Goal: Information Seeking & Learning: Learn about a topic

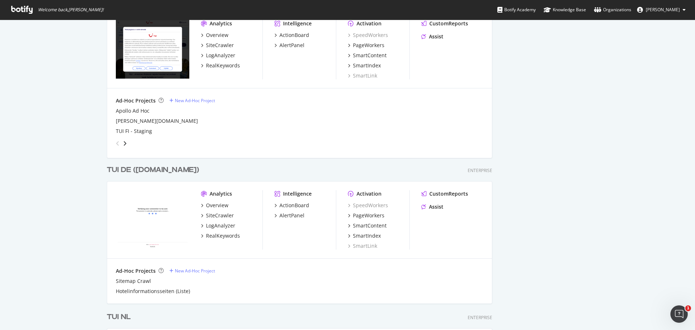
scroll to position [1346, 0]
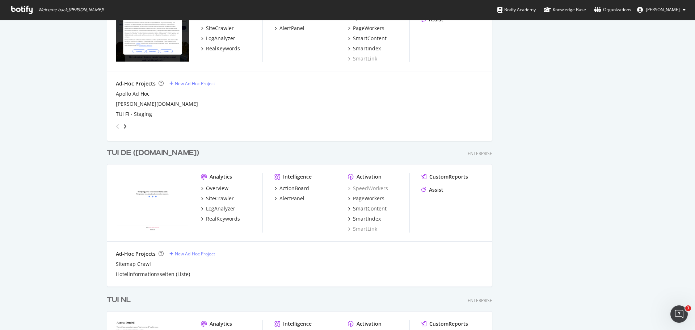
click at [138, 150] on div "TUI DE ([DOMAIN_NAME])" at bounding box center [153, 153] width 92 height 11
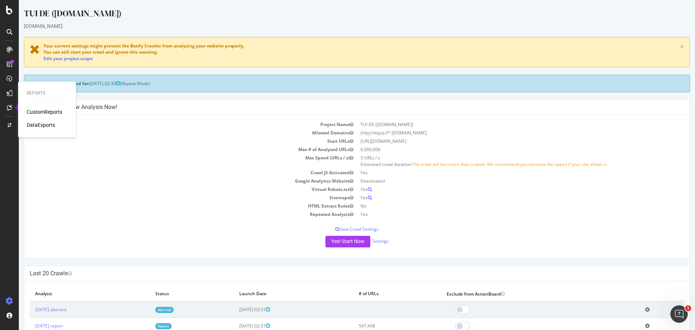
click at [162, 117] on div "Project Name TUI DE (tui.com) Allowed Domains (http|https)://*.tui.com Start UR…" at bounding box center [357, 186] width 666 height 143
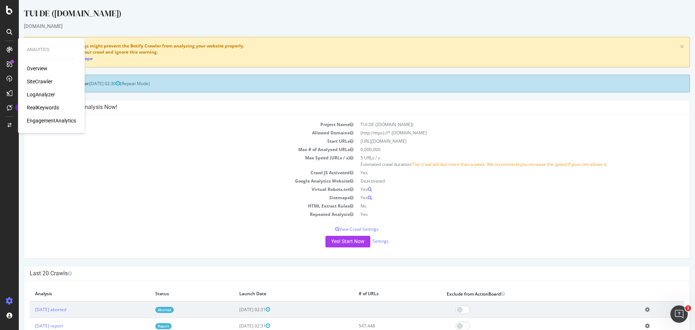
click at [40, 67] on div "Overview" at bounding box center [37, 68] width 21 height 7
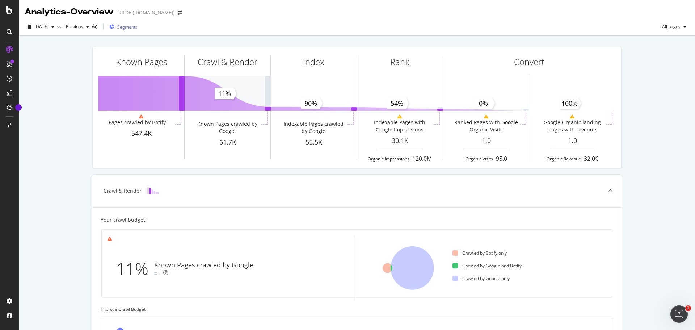
click at [138, 29] on span "Segments" at bounding box center [127, 27] width 20 height 6
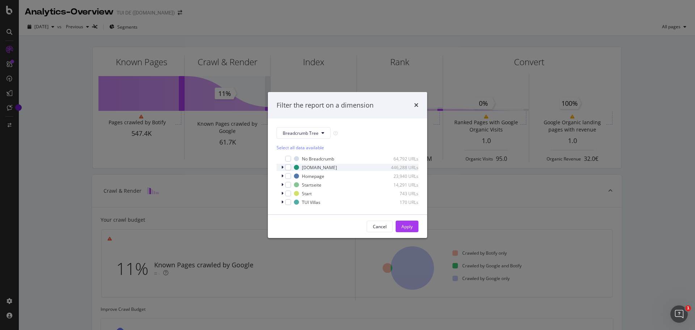
click at [282, 167] on icon "modal" at bounding box center [282, 167] width 2 height 4
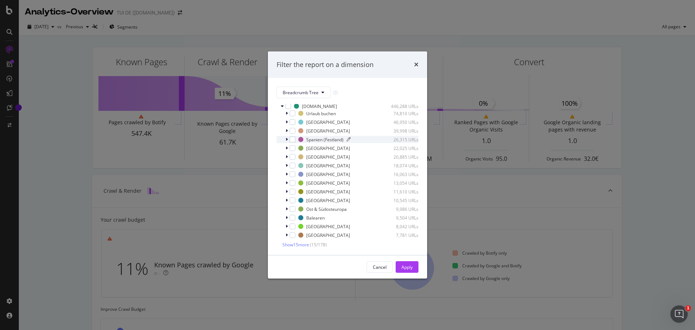
scroll to position [36, 0]
click at [309, 227] on span "Show 15 more" at bounding box center [295, 229] width 27 height 6
click at [306, 237] on span "Show 15 more" at bounding box center [295, 240] width 27 height 6
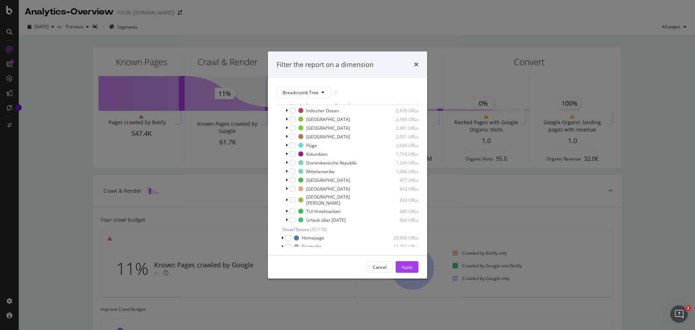
scroll to position [318, 0]
click at [306, 226] on span "Show 15 more" at bounding box center [295, 229] width 27 height 6
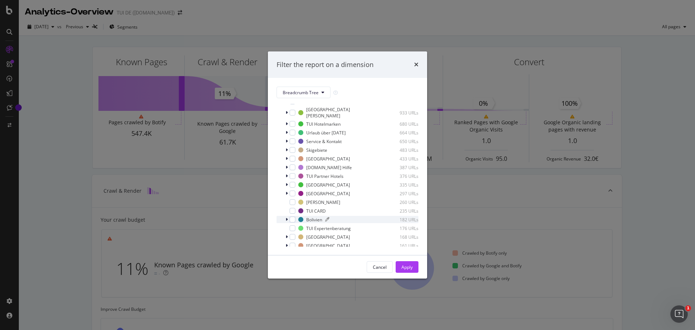
scroll to position [426, 0]
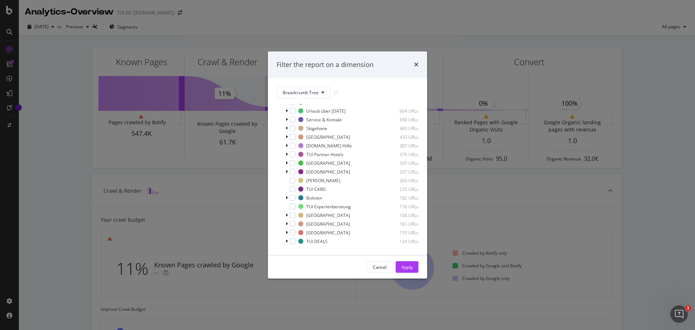
click at [304, 248] on span "Show 15 more" at bounding box center [295, 251] width 27 height 6
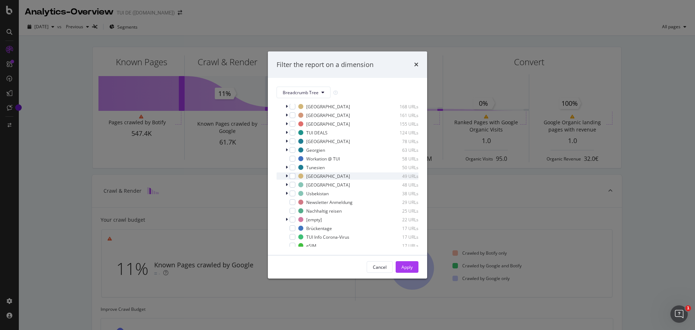
scroll to position [571, 0]
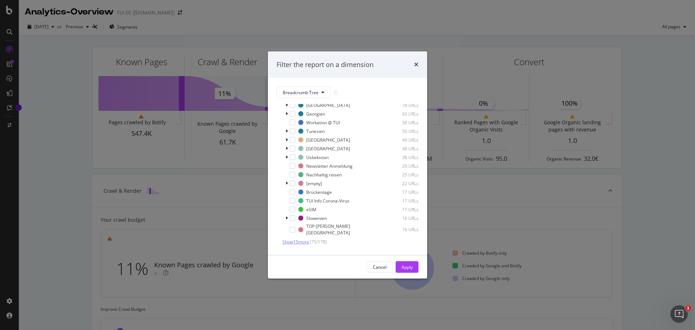
click at [302, 239] on span "Show 15 more" at bounding box center [295, 242] width 27 height 6
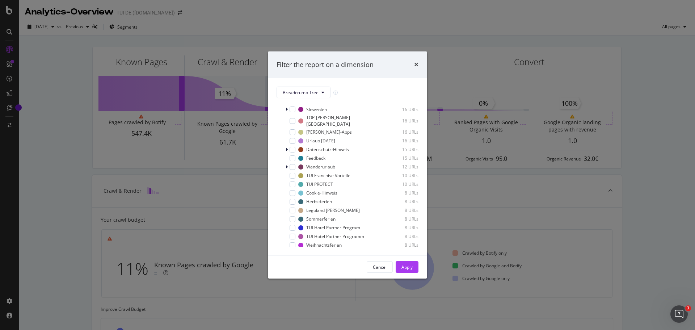
scroll to position [709, 0]
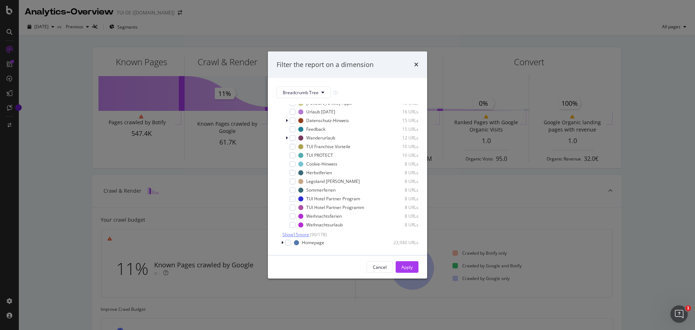
click at [307, 231] on span "Show 15 more" at bounding box center [295, 234] width 27 height 6
click at [317, 91] on span "Breadcrumb Tree" at bounding box center [301, 92] width 36 height 6
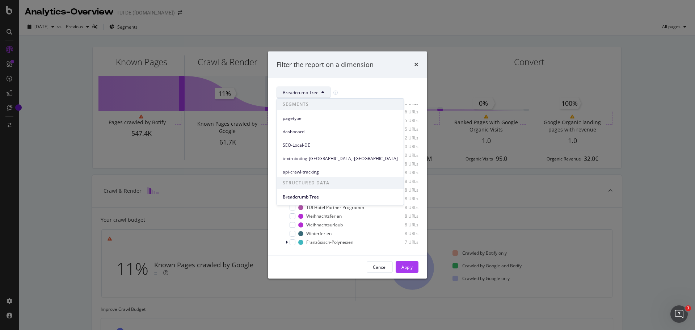
click at [360, 88] on div "Breadcrumb Tree" at bounding box center [348, 93] width 142 height 12
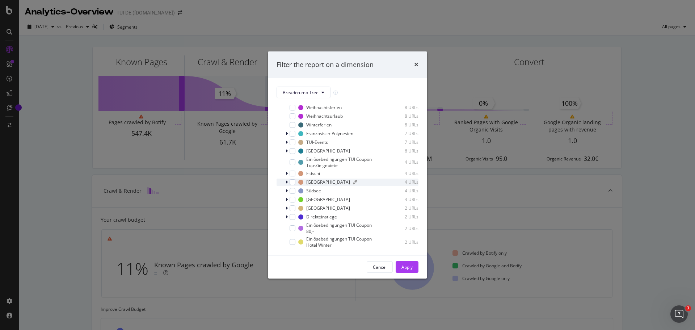
scroll to position [854, 0]
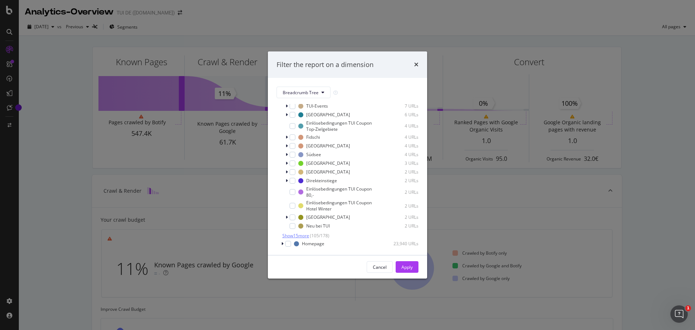
click at [309, 232] on span "Show 15 more" at bounding box center [295, 235] width 27 height 6
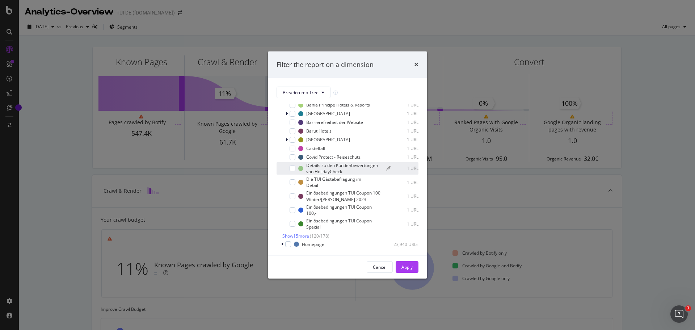
scroll to position [1021, 0]
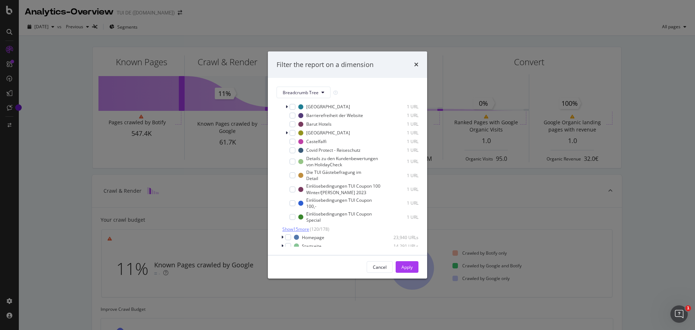
click at [306, 226] on span "Show 15 more" at bounding box center [295, 229] width 27 height 6
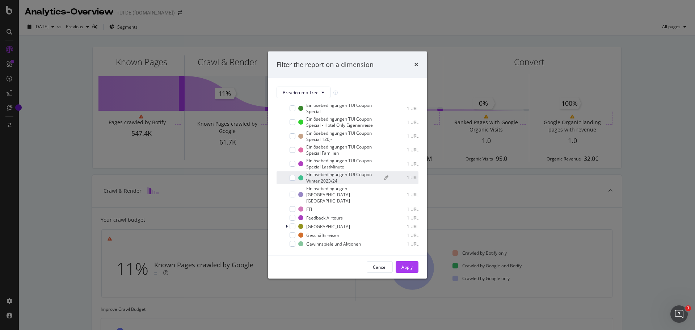
scroll to position [1166, 0]
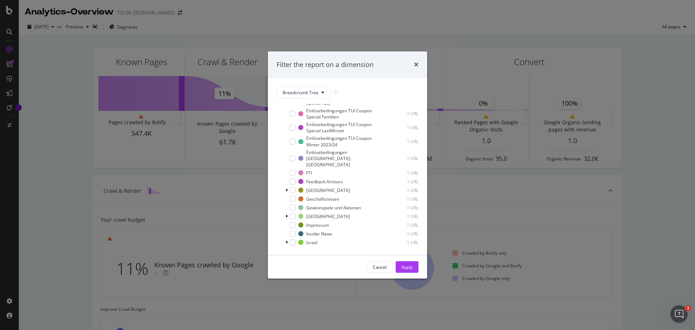
click at [308, 249] on span "Show 15 more" at bounding box center [295, 252] width 27 height 6
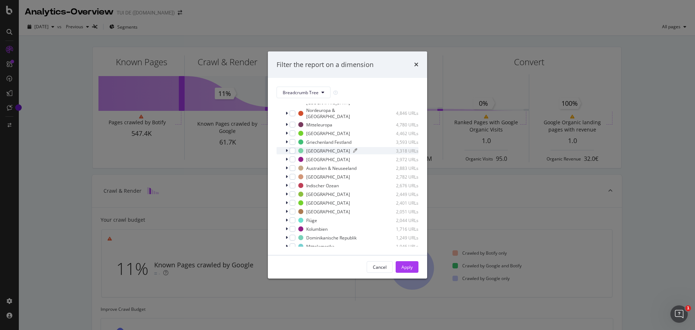
scroll to position [253, 0]
click at [286, 207] on icon "modal" at bounding box center [287, 209] width 2 height 4
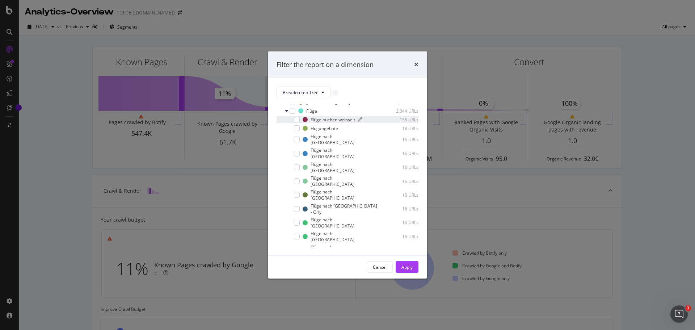
scroll to position [362, 0]
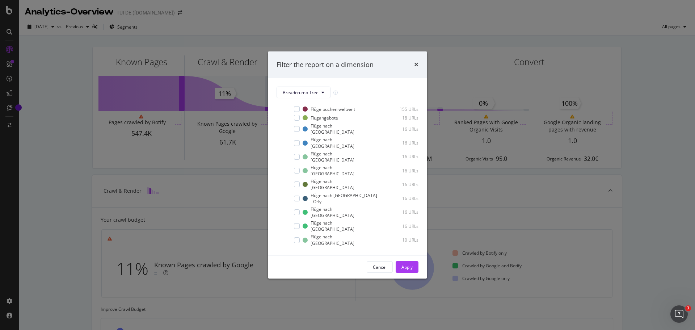
click at [304, 299] on span "Show 15 more" at bounding box center [295, 302] width 27 height 6
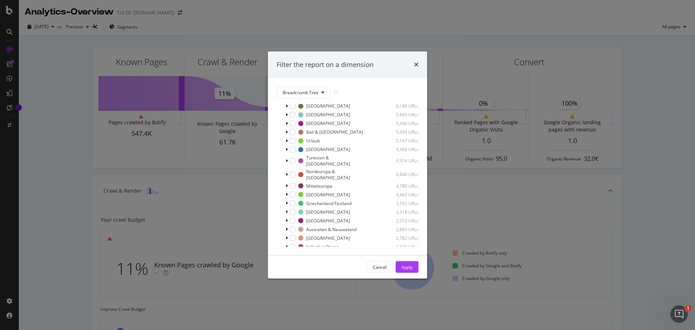
scroll to position [217, 0]
click at [287, 243] on icon "modal" at bounding box center [286, 245] width 3 height 4
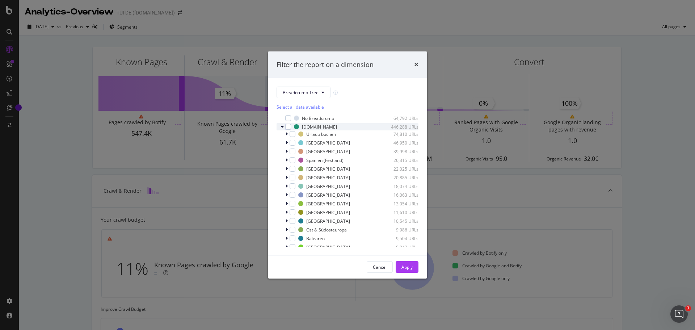
click at [281, 126] on icon "modal" at bounding box center [282, 127] width 3 height 4
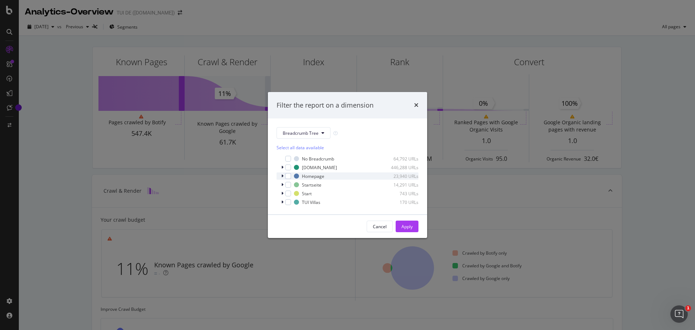
click at [282, 176] on icon "modal" at bounding box center [282, 176] width 2 height 4
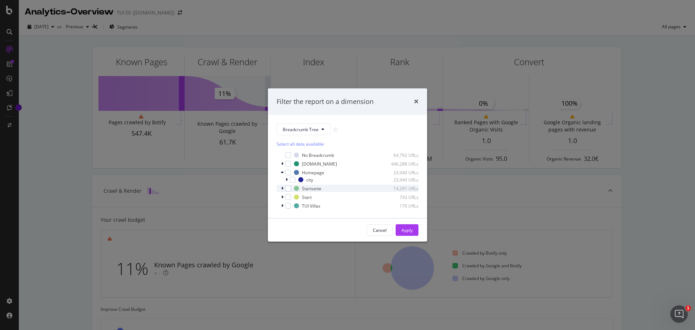
click at [281, 186] on icon "modal" at bounding box center [282, 188] width 2 height 4
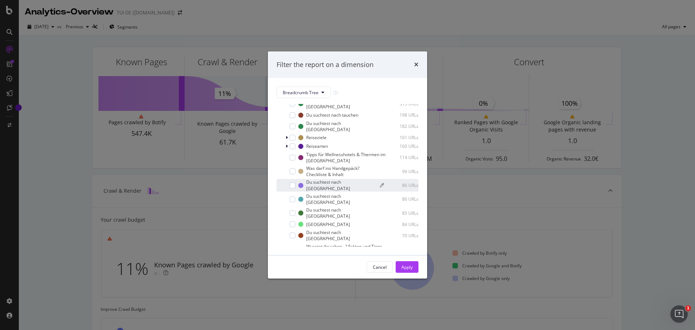
scroll to position [86, 0]
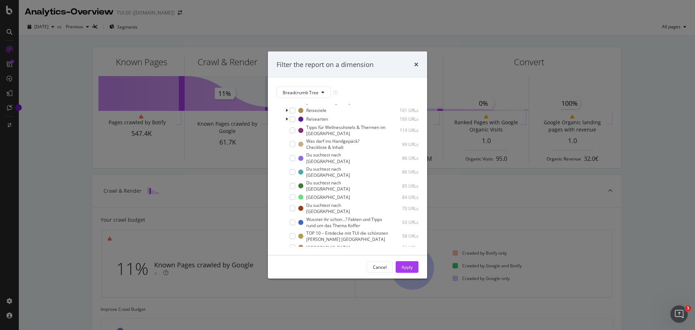
click at [282, 263] on icon "modal" at bounding box center [282, 265] width 2 height 4
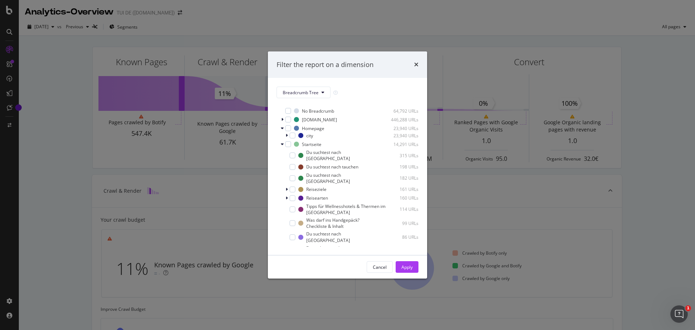
scroll to position [0, 0]
click at [420, 63] on div "Filter the report on a dimension" at bounding box center [347, 64] width 159 height 27
click at [418, 63] on icon "times" at bounding box center [416, 65] width 4 height 6
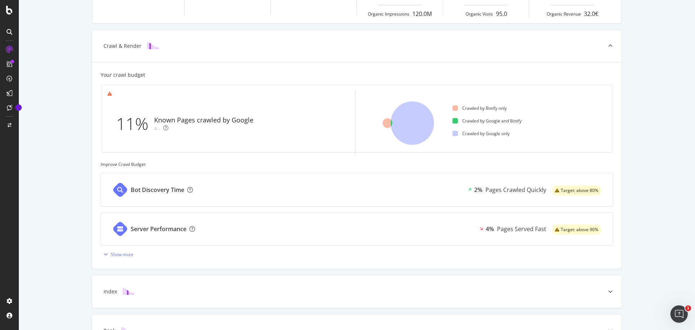
scroll to position [232, 0]
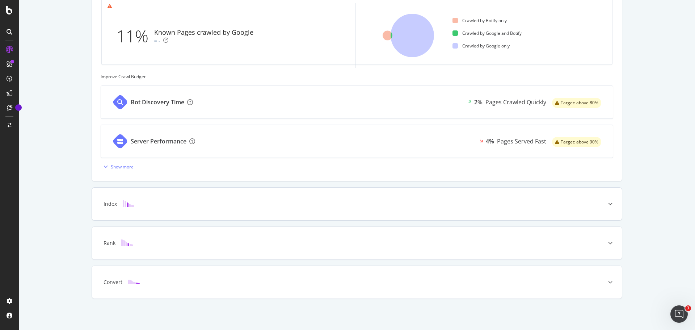
click at [146, 199] on div "Index" at bounding box center [357, 204] width 530 height 33
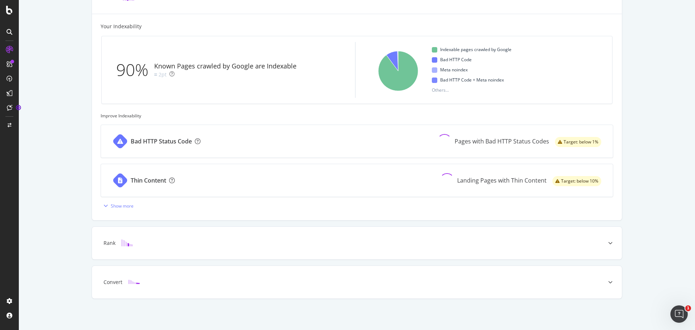
click at [63, 60] on div "Known Pages Pages crawled by Botify 547.4K Crawl & Render Known Pages crawled b…" at bounding box center [357, 66] width 676 height 527
click at [180, 139] on div "Bad HTTP Status Code" at bounding box center [161, 141] width 61 height 8
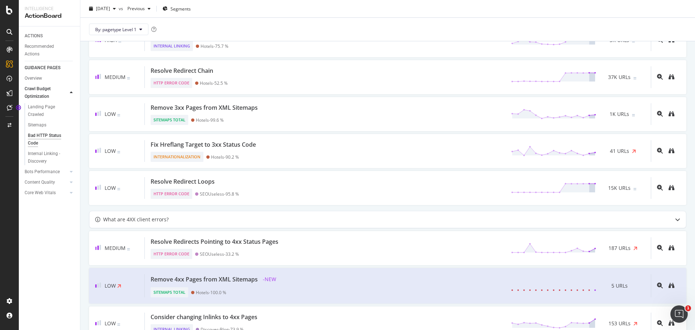
scroll to position [502, 0]
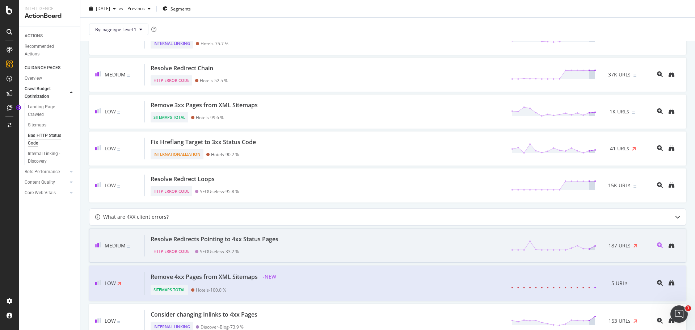
click at [297, 240] on div "Resolve Redirects Pointing to 4xx Status Pages HTTP Error Code SEOUseless - 33.…" at bounding box center [398, 246] width 506 height 22
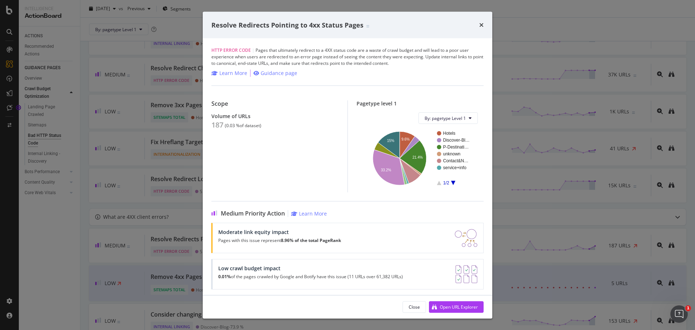
scroll to position [39, 0]
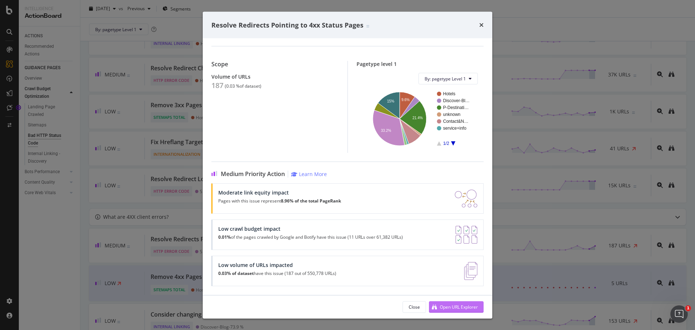
click at [453, 307] on div "Open URL Explorer" at bounding box center [459, 306] width 38 height 6
click at [482, 27] on icon "times" at bounding box center [481, 25] width 4 height 6
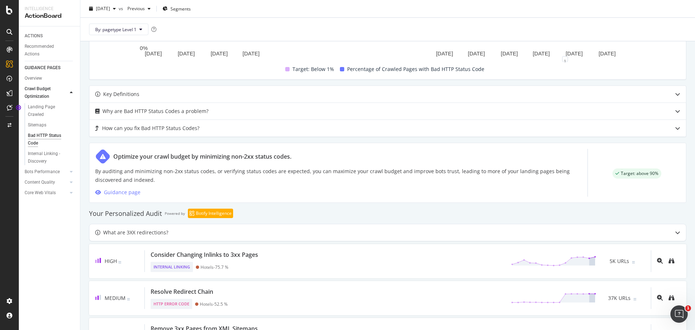
scroll to position [299, 0]
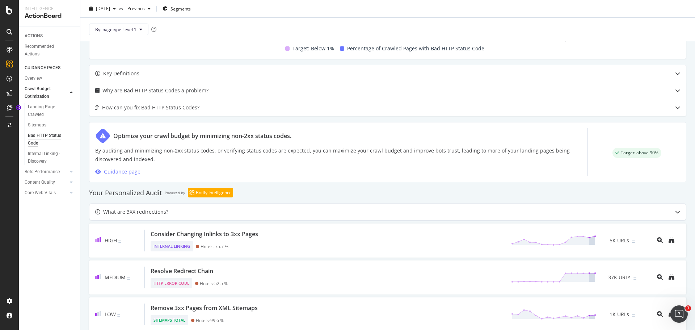
click at [53, 134] on div "Bad HTTP Status Code" at bounding box center [48, 139] width 41 height 15
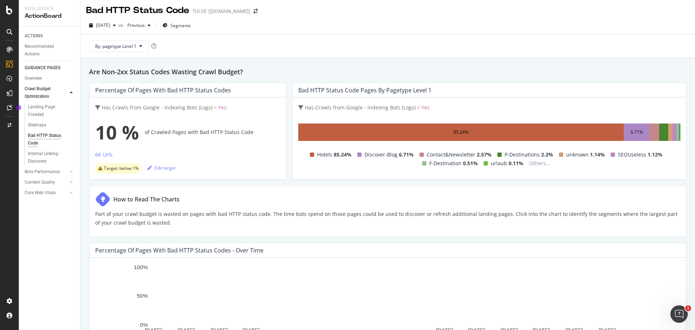
scroll to position [0, 0]
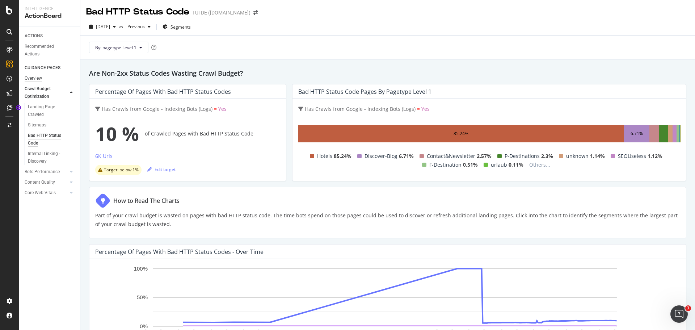
click at [37, 78] on div "Overview" at bounding box center [33, 79] width 17 height 8
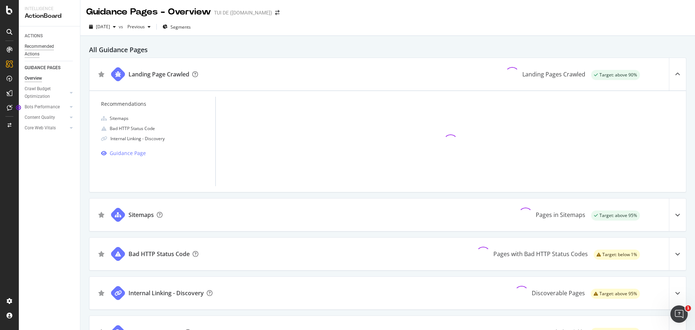
click at [35, 47] on div "Recommended Actions" at bounding box center [46, 50] width 43 height 15
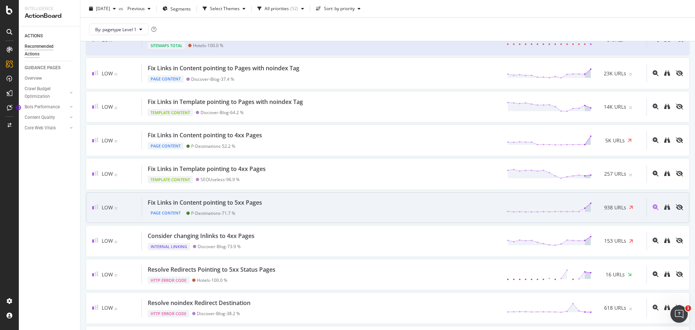
scroll to position [1123, 0]
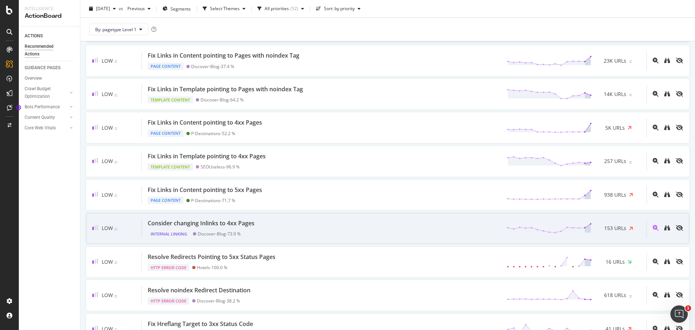
click at [236, 223] on div "Consider changing Inlinks to 4xx Pages" at bounding box center [201, 223] width 107 height 8
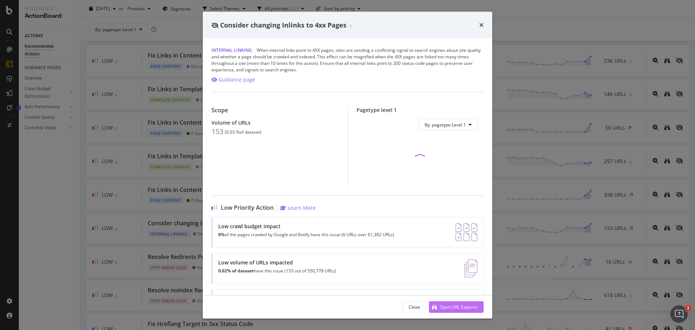
click at [449, 310] on div "Open URL Explorer" at bounding box center [453, 306] width 49 height 11
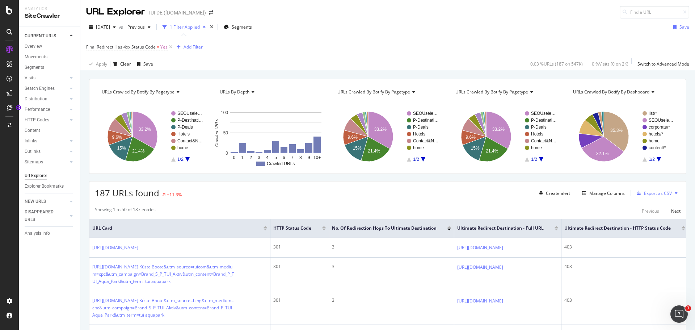
click at [325, 230] on div at bounding box center [324, 230] width 4 height 2
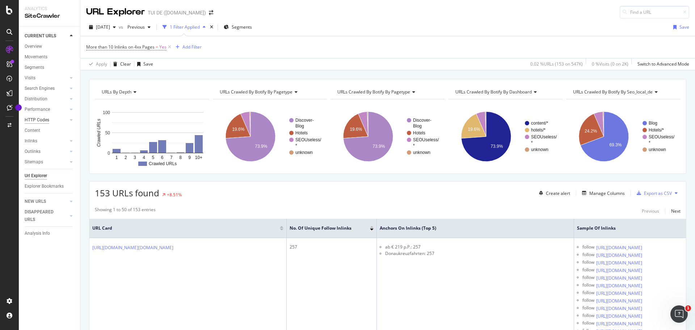
click at [46, 122] on div "HTTP Codes" at bounding box center [37, 120] width 25 height 8
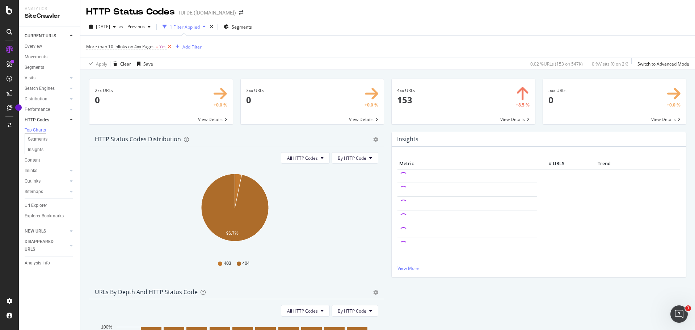
click at [170, 46] on icon at bounding box center [170, 46] width 6 height 7
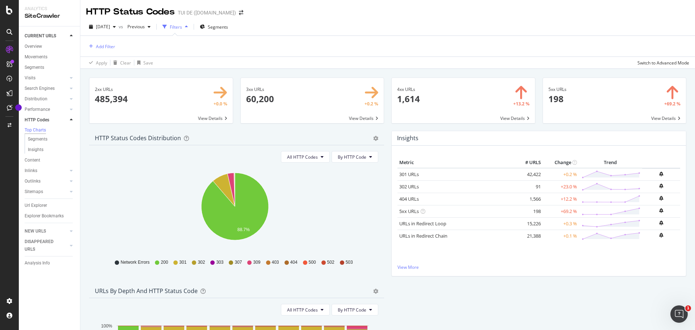
click at [566, 200] on td "+12.2 %" at bounding box center [561, 199] width 36 height 12
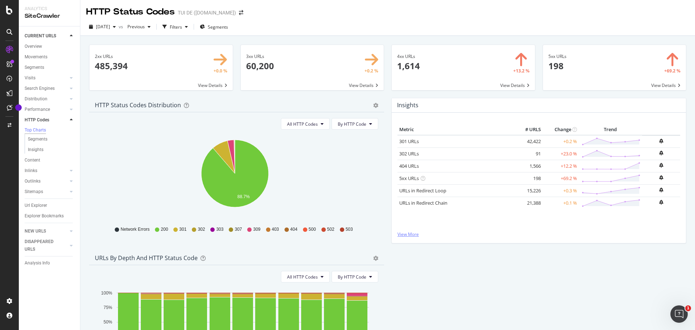
click at [411, 236] on link "View More" at bounding box center [539, 234] width 283 height 6
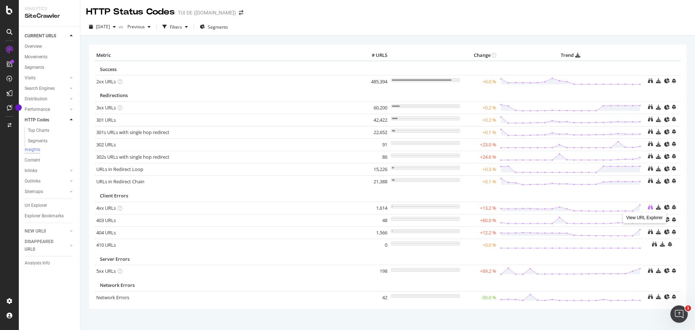
click at [648, 207] on icon at bounding box center [650, 207] width 5 height 5
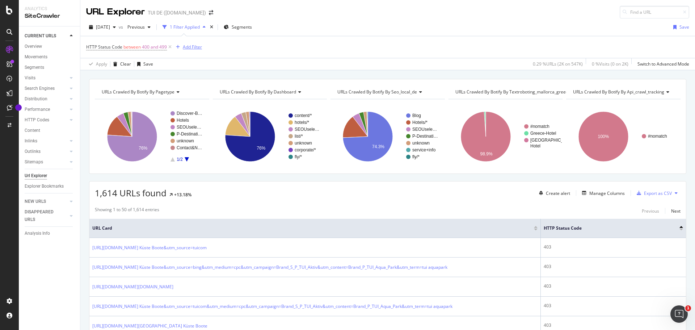
click at [199, 49] on div "Add Filter" at bounding box center [192, 47] width 19 height 6
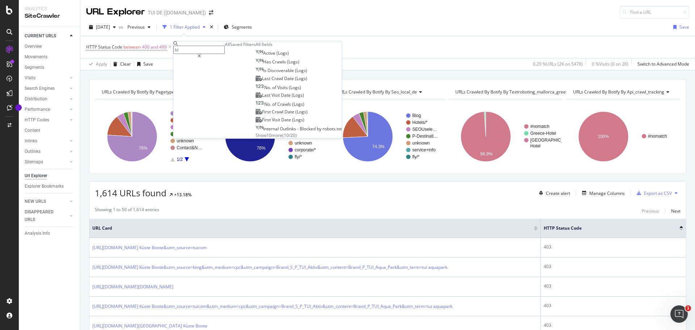
type input "b"
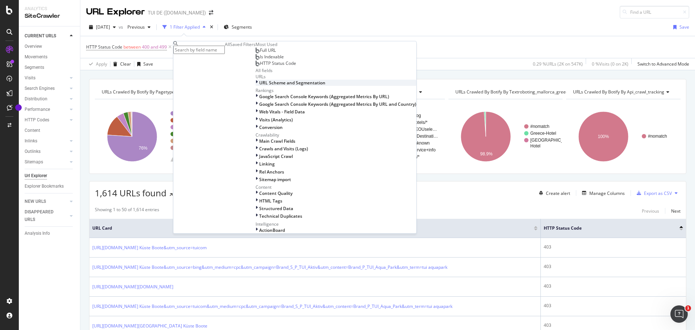
click at [256, 86] on icon at bounding box center [257, 83] width 2 height 6
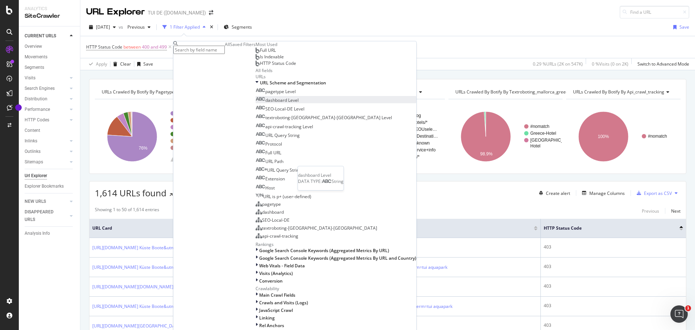
scroll to position [36, 0]
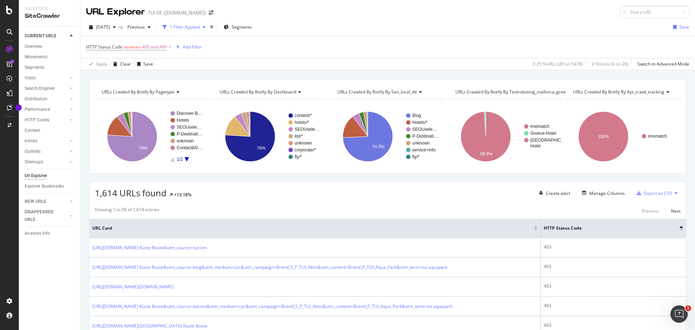
click at [331, 33] on div "2025 Sep. 10th vs Previous 1 Filter Applied Segments Save" at bounding box center [387, 28] width 615 height 14
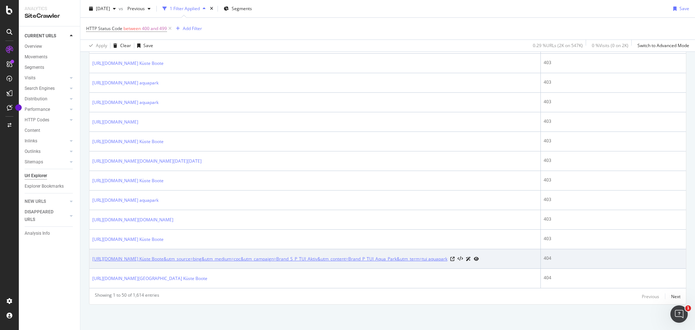
scroll to position [1093, 0]
click at [290, 255] on link "https://www.tui.com/blog/ein-blind-date-und-ein-freundinnen-treffen-am-bodensee…" at bounding box center [269, 258] width 355 height 7
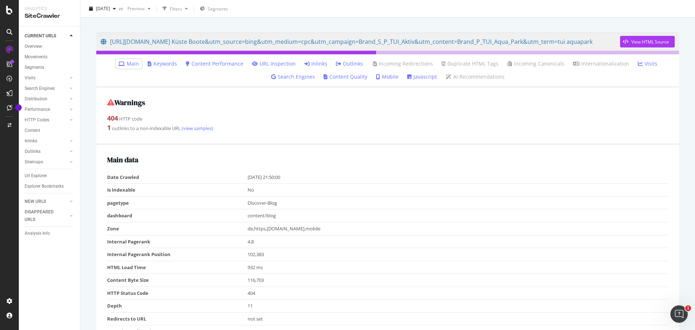
scroll to position [33, 0]
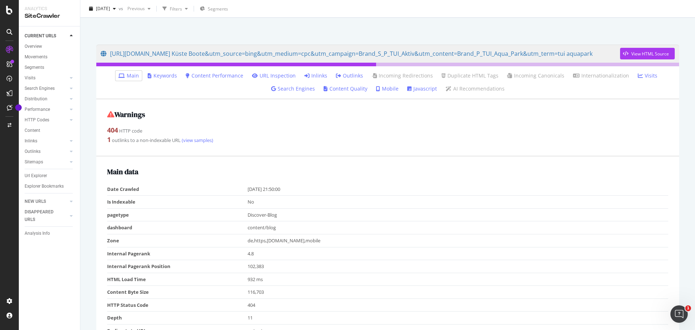
click at [317, 75] on link "Inlinks" at bounding box center [316, 75] width 23 height 7
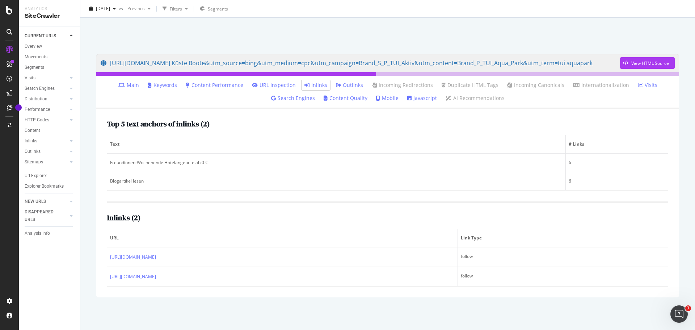
scroll to position [36, 0]
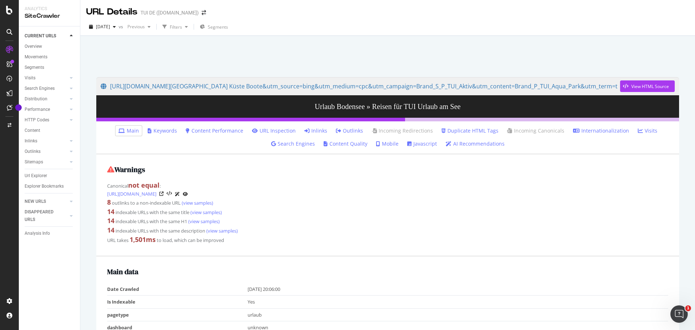
click at [318, 130] on link "Inlinks" at bounding box center [316, 130] width 23 height 7
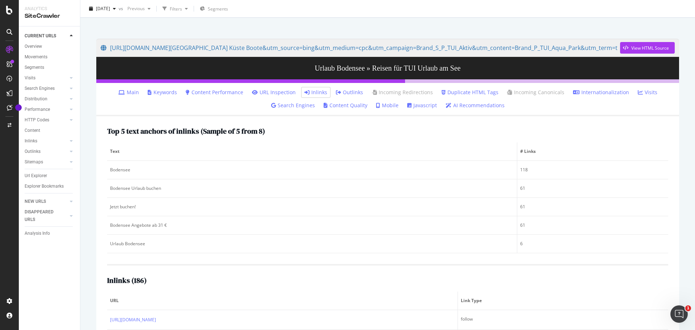
scroll to position [181, 0]
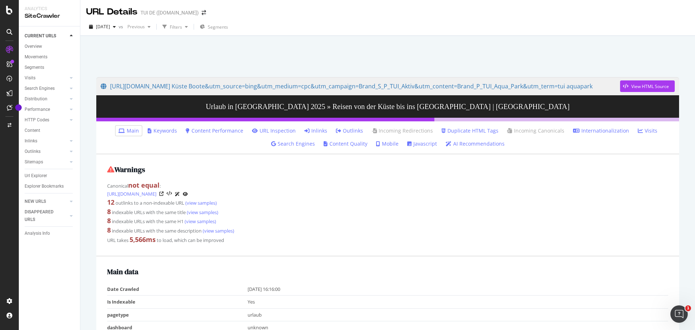
click at [317, 131] on link "Inlinks" at bounding box center [316, 130] width 23 height 7
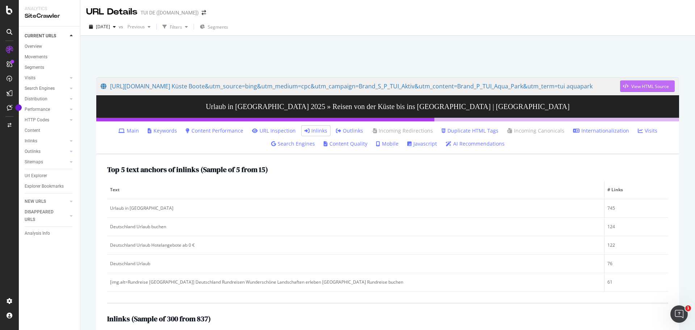
click at [632, 87] on div "View HTML Source" at bounding box center [651, 86] width 38 height 6
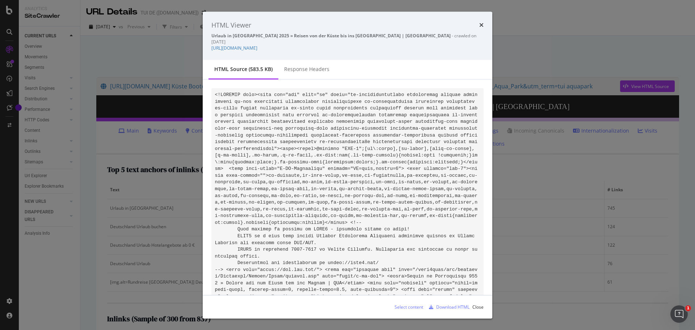
click at [481, 25] on icon "times" at bounding box center [481, 25] width 4 height 6
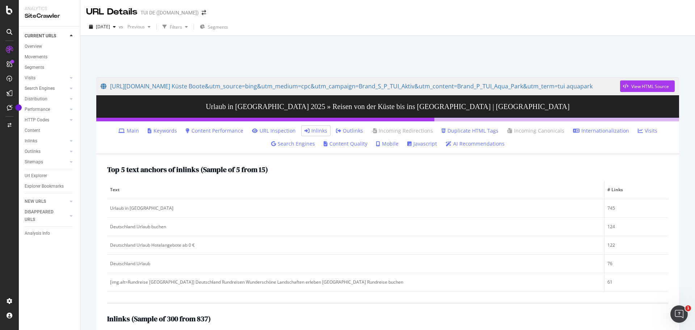
scroll to position [32, 0]
click at [10, 109] on icon at bounding box center [9, 108] width 5 height 6
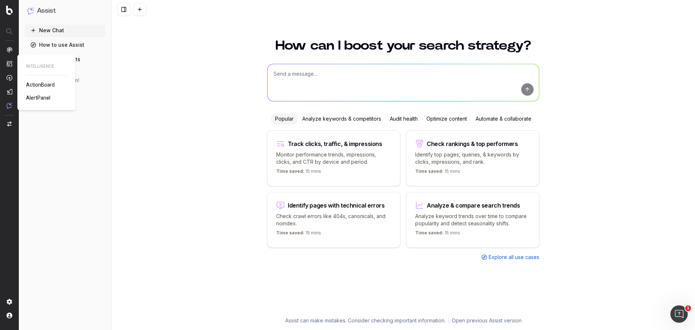
click at [36, 84] on span "ActionBoard" at bounding box center [40, 85] width 29 height 6
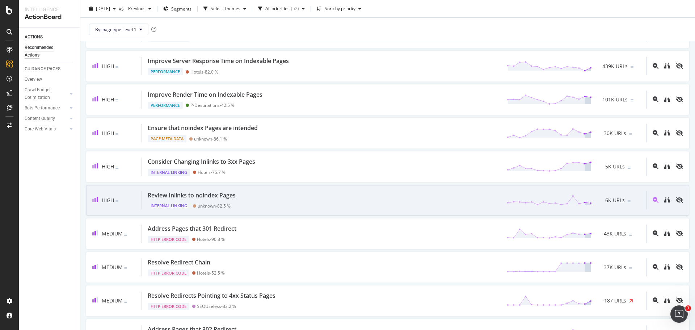
scroll to position [181, 0]
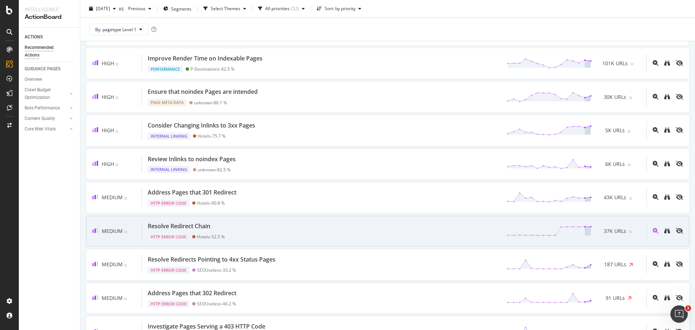
click at [194, 226] on div "Resolve Redirect Chain" at bounding box center [179, 226] width 63 height 8
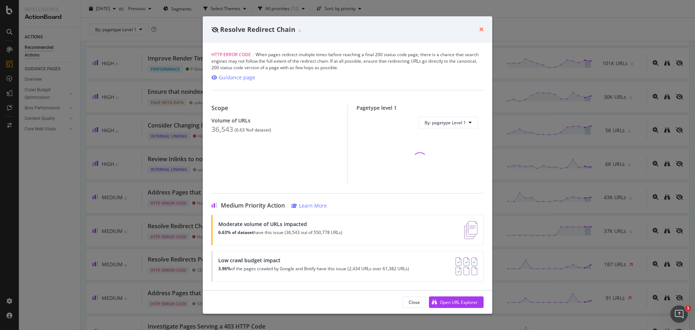
click at [482, 29] on icon "times" at bounding box center [481, 29] width 4 height 6
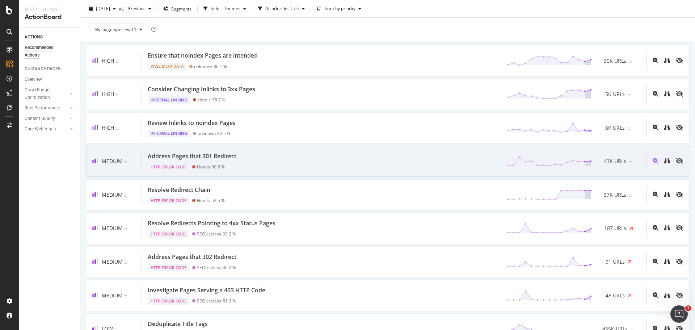
scroll to position [253, 0]
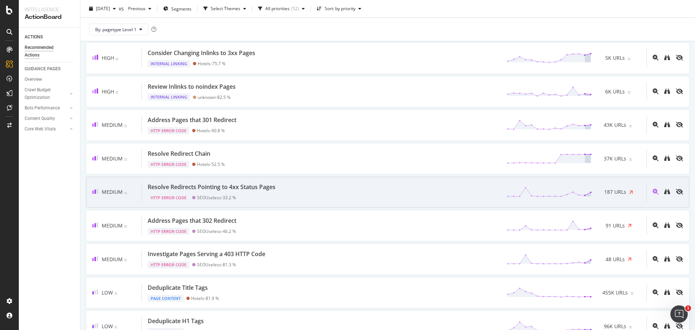
click at [264, 186] on div "Resolve Redirects Pointing to 4xx Status Pages" at bounding box center [212, 187] width 128 height 8
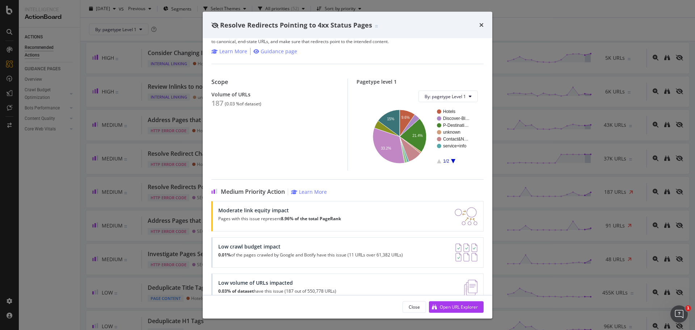
scroll to position [39, 0]
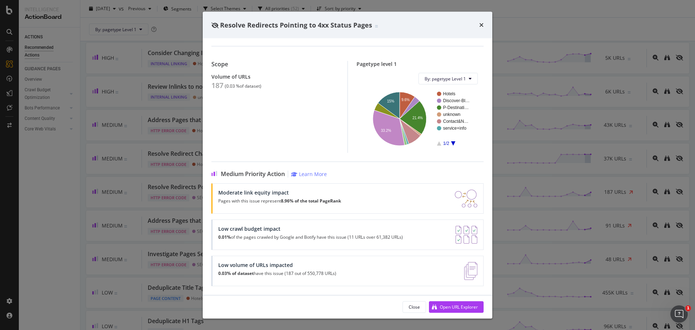
click at [451, 143] on icon "A chart." at bounding box center [453, 144] width 4 height 4
click at [449, 101] on text "SEOUseless" at bounding box center [455, 100] width 25 height 5
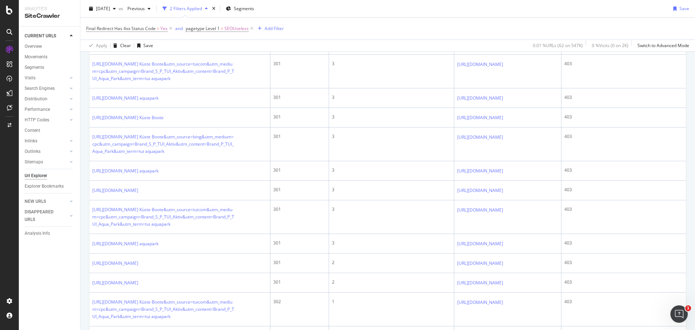
scroll to position [362, 0]
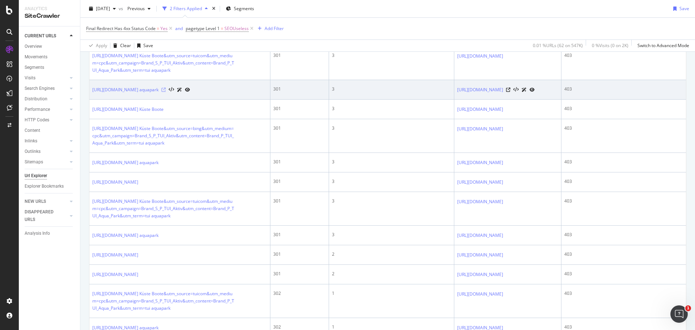
click at [166, 92] on icon at bounding box center [164, 90] width 4 height 4
